Goal: Find specific page/section: Find specific page/section

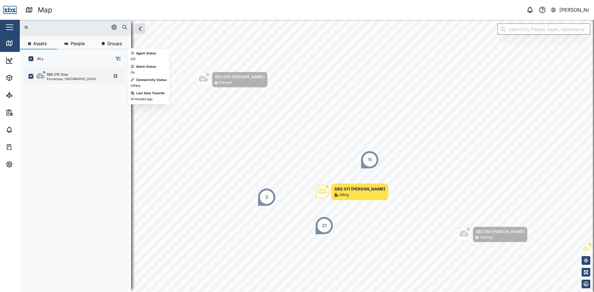
type input "15"
click at [59, 73] on div "SBS 015 Ovia" at bounding box center [57, 74] width 21 height 5
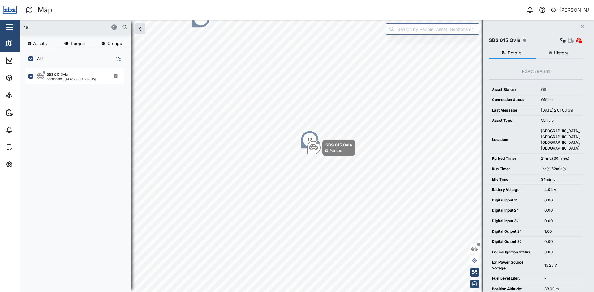
click at [581, 25] on icon "Close" at bounding box center [583, 26] width 4 height 5
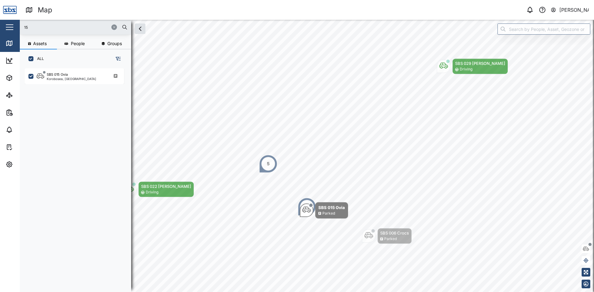
click at [114, 26] on icon "button" at bounding box center [114, 27] width 4 height 4
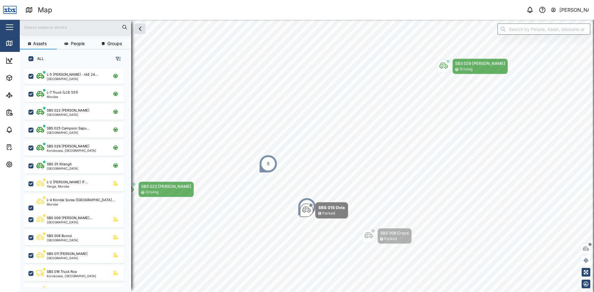
click at [45, 23] on input "text" at bounding box center [76, 27] width 104 height 9
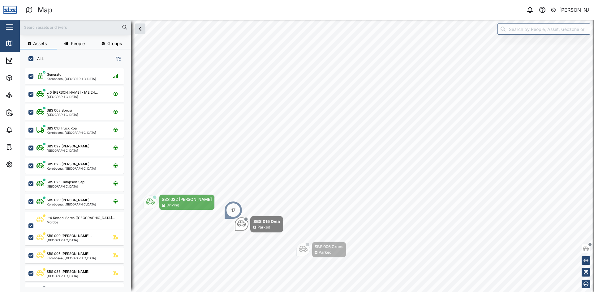
drag, startPoint x: 274, startPoint y: 114, endPoint x: 226, endPoint y: 205, distance: 103.4
click at [226, 205] on div "17" at bounding box center [233, 210] width 19 height 19
